Goal: Navigation & Orientation: Find specific page/section

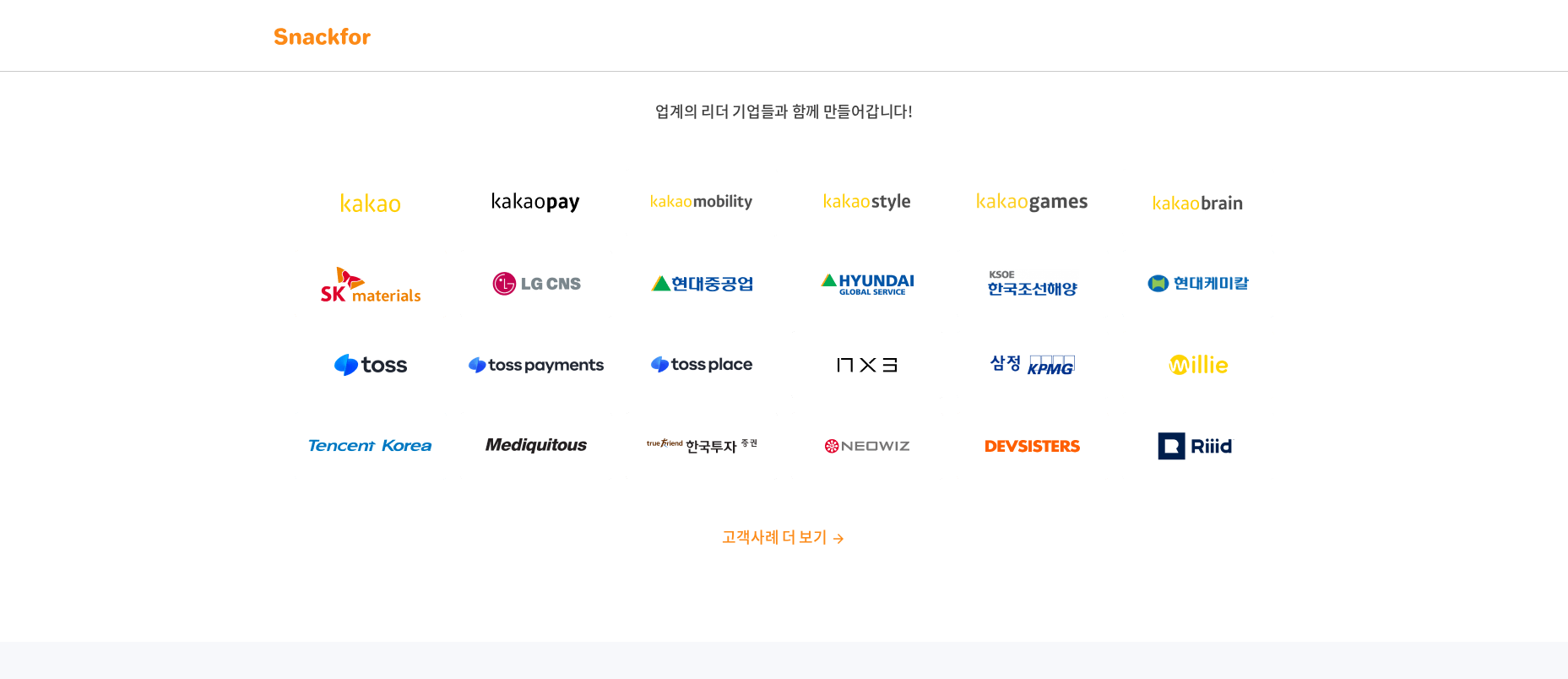
click at [321, 41] on img at bounding box center [323, 36] width 106 height 27
click at [791, 526] on span "고객사례 더 보기" at bounding box center [774, 536] width 104 height 23
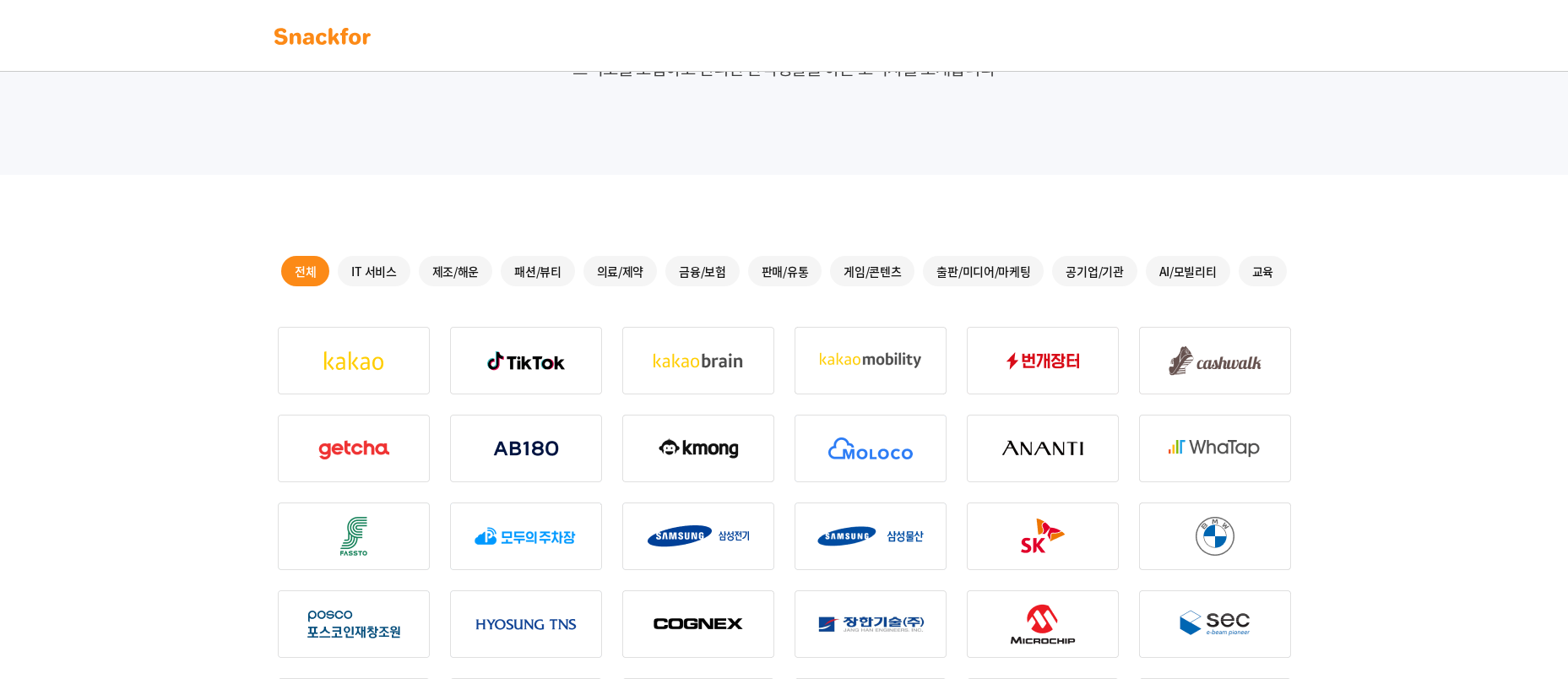
scroll to position [84, 0]
